Goal: Communication & Community: Ask a question

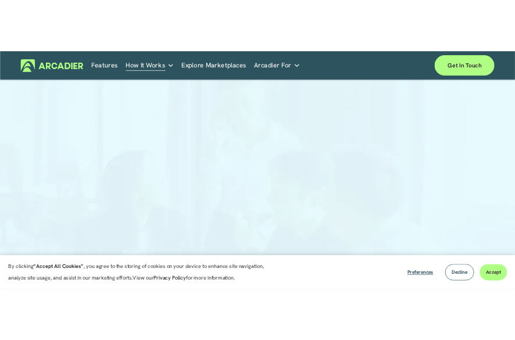
scroll to position [26, 0]
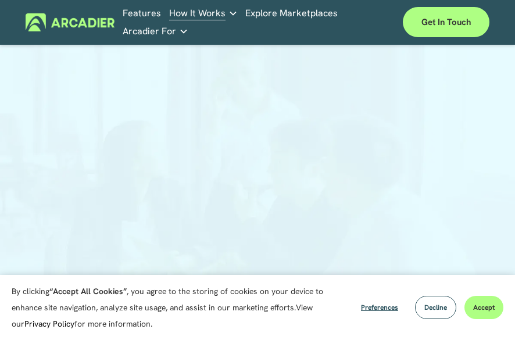
click at [457, 253] on div at bounding box center [257, 179] width 515 height 298
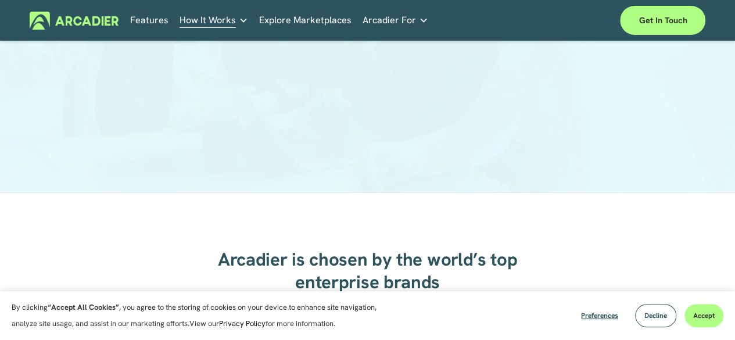
scroll to position [317, 0]
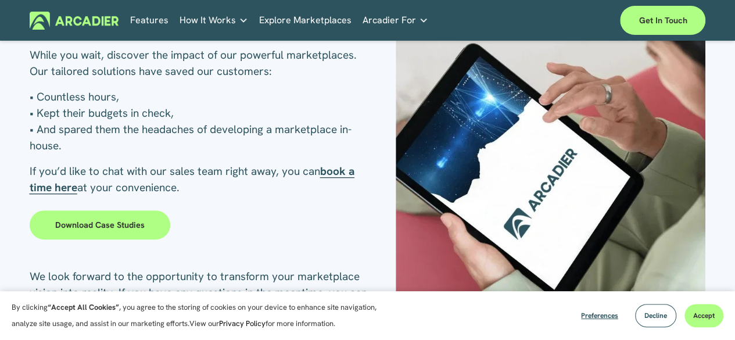
scroll to position [363, 0]
